Goal: Check status

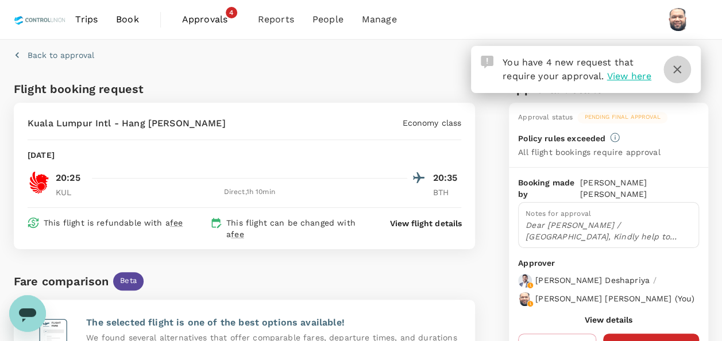
click at [677, 70] on icon "button" at bounding box center [677, 69] width 8 height 8
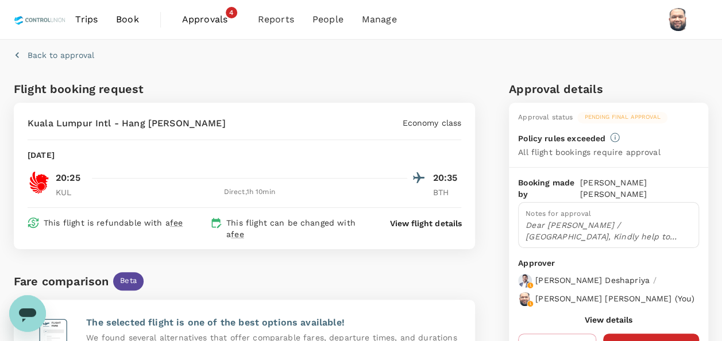
click at [201, 20] on span "Approvals" at bounding box center [210, 20] width 57 height 14
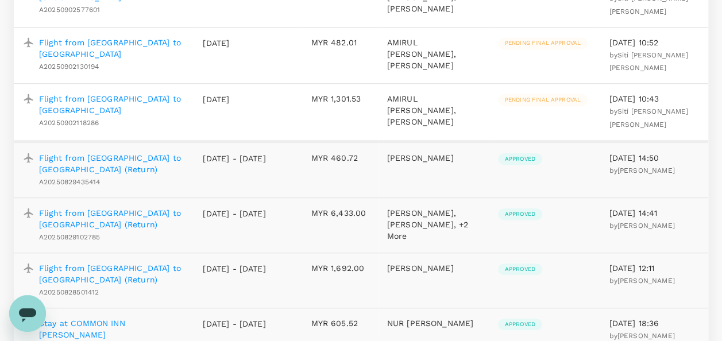
scroll to position [344, 0]
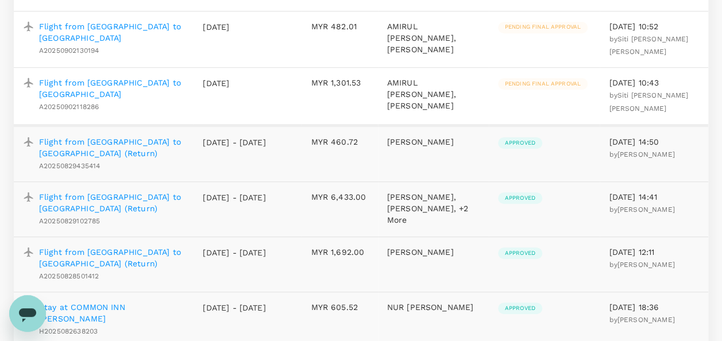
click at [125, 100] on p "Flight from [GEOGRAPHIC_DATA] to [GEOGRAPHIC_DATA]" at bounding box center [111, 88] width 145 height 23
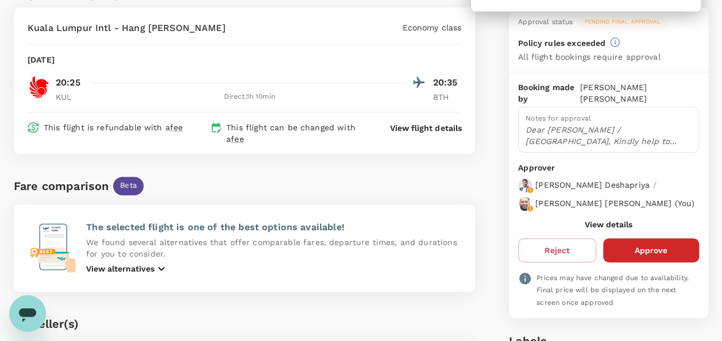
scroll to position [115, 0]
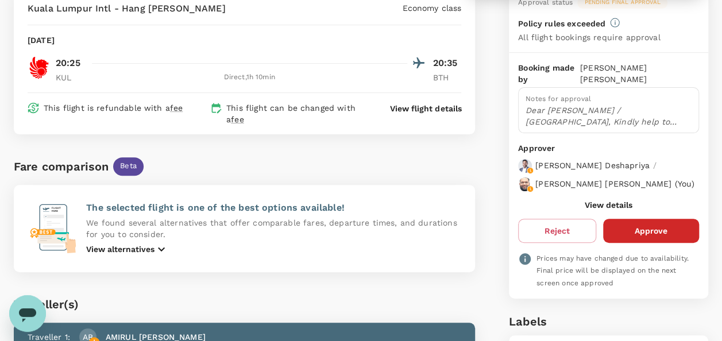
click at [610, 201] on button "View details" at bounding box center [608, 204] width 48 height 9
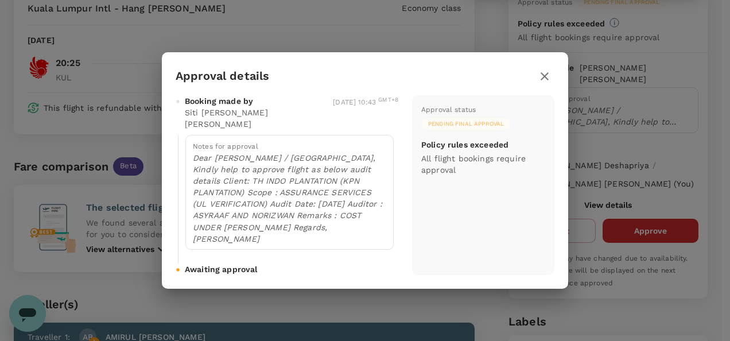
click at [547, 80] on icon "button" at bounding box center [545, 76] width 8 height 8
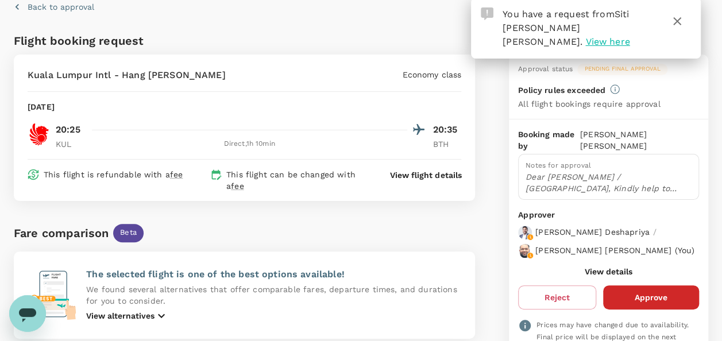
scroll to position [0, 0]
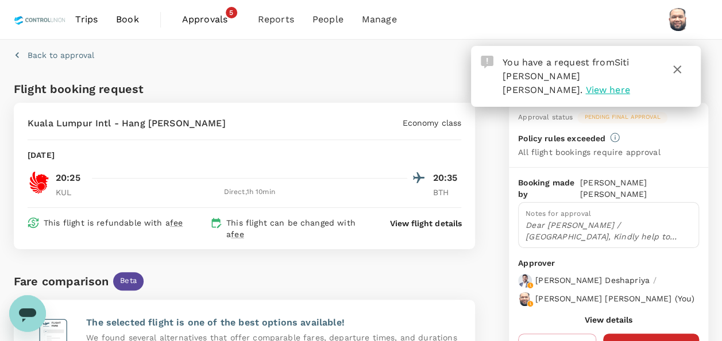
click at [201, 17] on span "Approvals" at bounding box center [210, 20] width 57 height 14
